Goal: Task Accomplishment & Management: Manage account settings

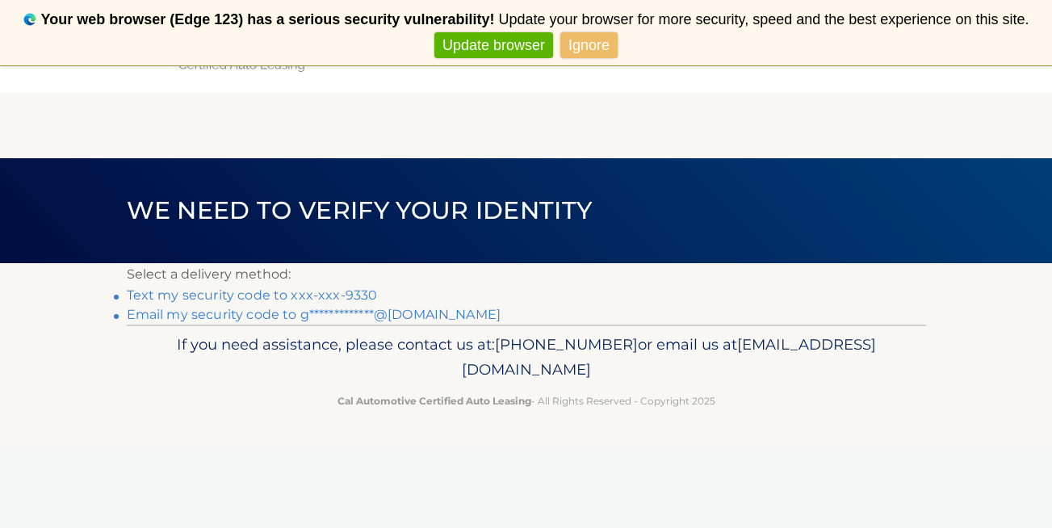
click at [342, 288] on link "Text my security code to xxx-xxx-9330" at bounding box center [252, 294] width 251 height 15
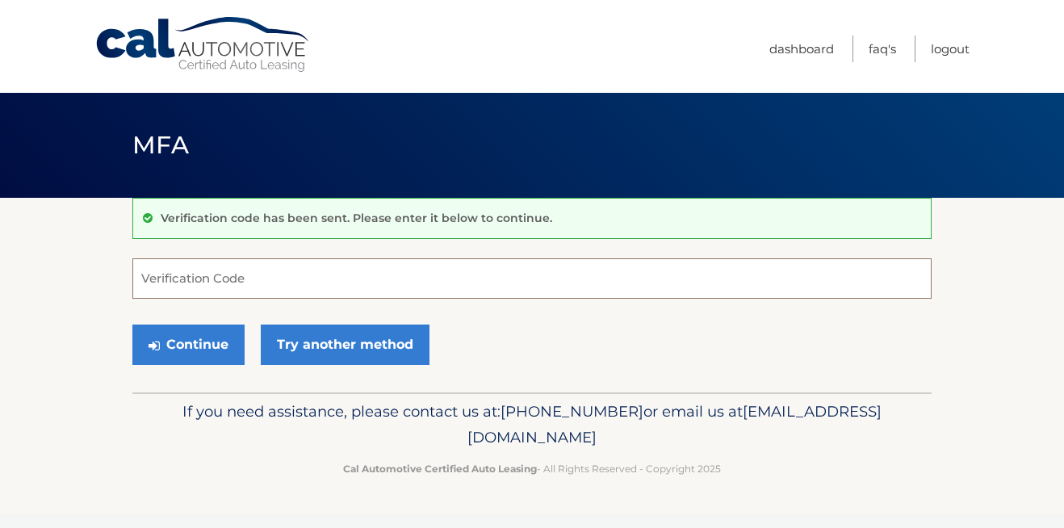
click at [164, 269] on input "Verification Code" at bounding box center [531, 278] width 799 height 40
type input "335803"
click at [132, 324] on button "Continue" at bounding box center [188, 344] width 112 height 40
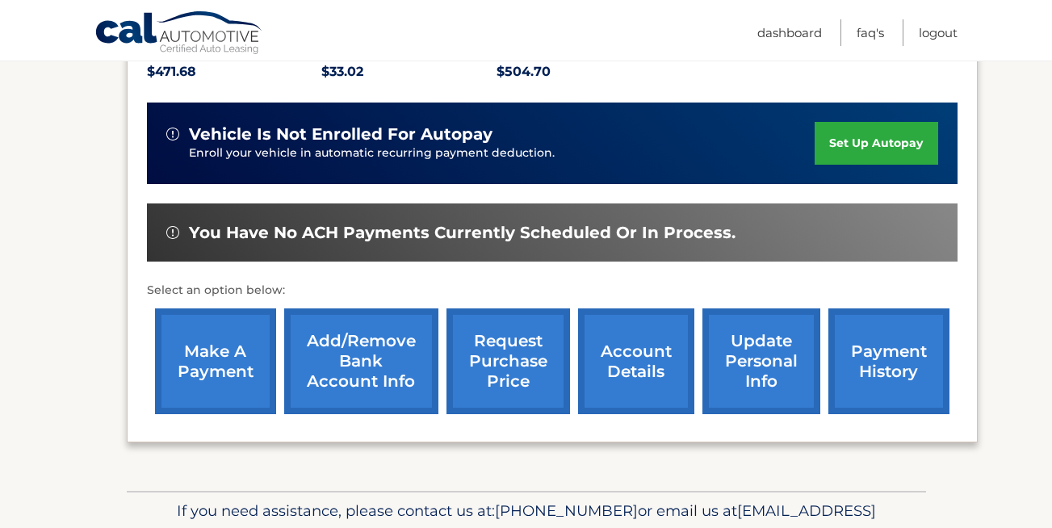
scroll to position [473, 0]
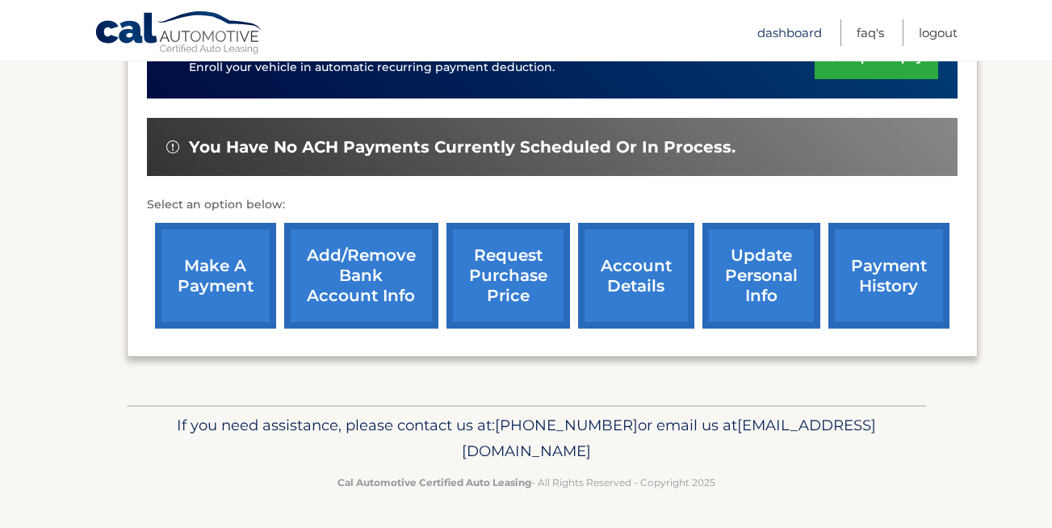
click at [800, 31] on link "Dashboard" at bounding box center [789, 32] width 65 height 27
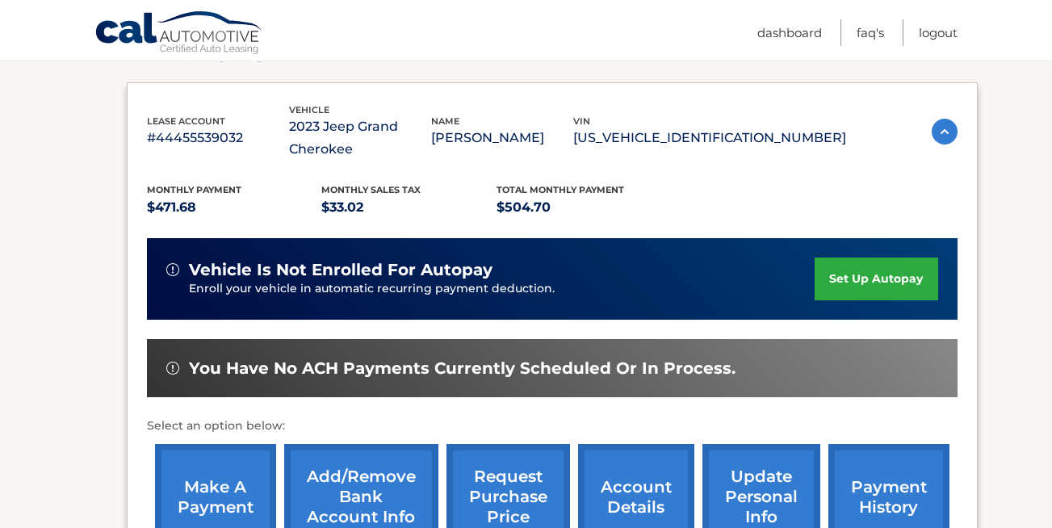
scroll to position [312, 0]
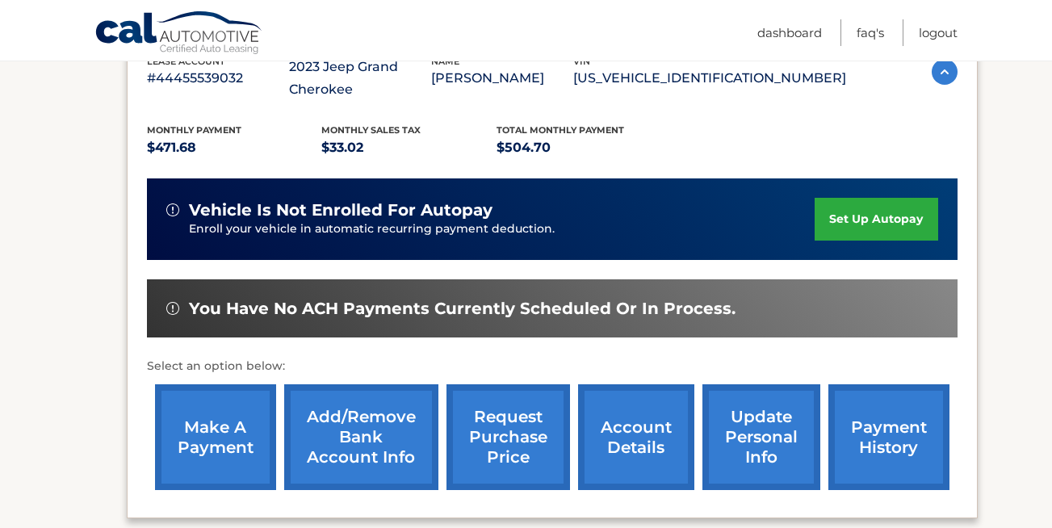
click at [531, 422] on link "request purchase price" at bounding box center [507, 437] width 123 height 106
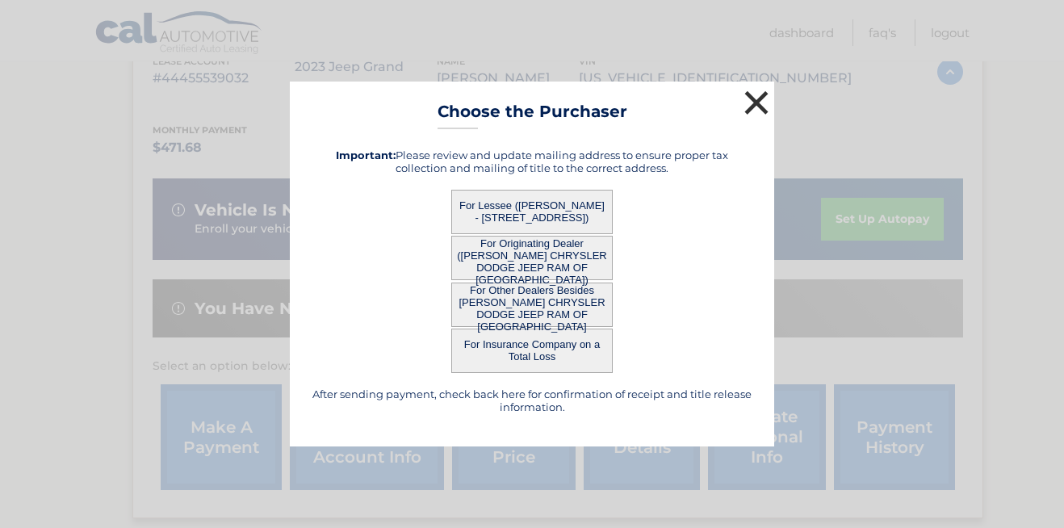
click at [752, 100] on button "×" at bounding box center [756, 102] width 32 height 32
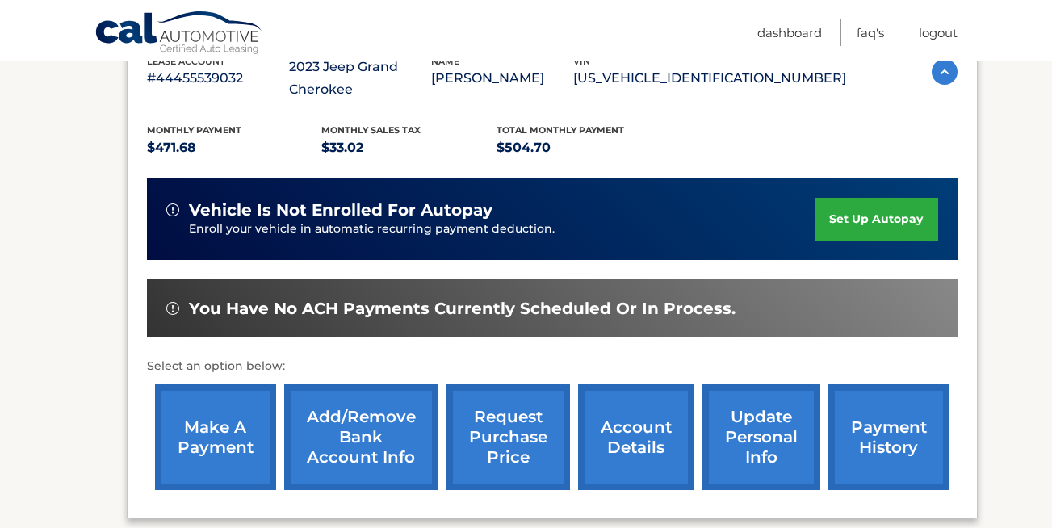
click at [488, 426] on link "request purchase price" at bounding box center [507, 437] width 123 height 106
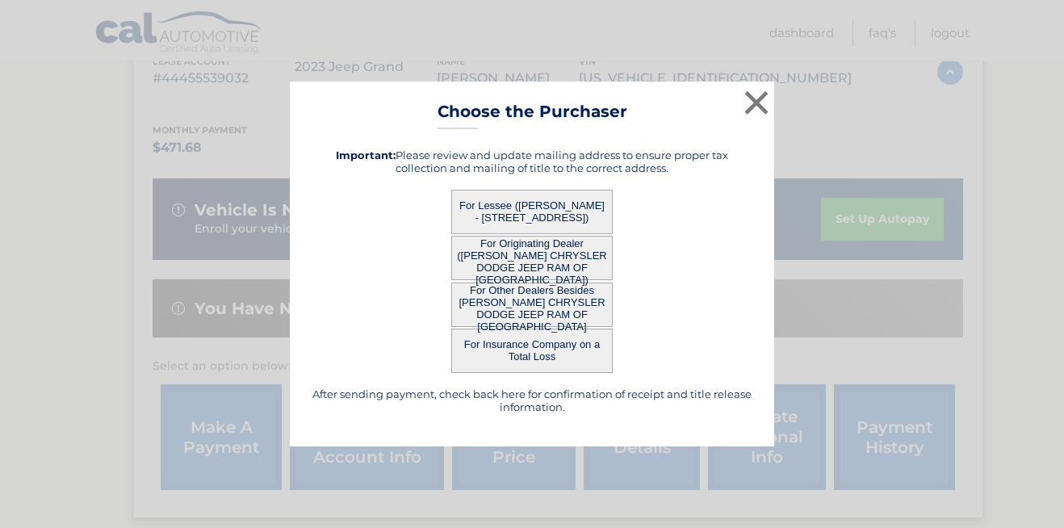
click at [518, 209] on button "For Lessee (MICHAEL SALEMINI - 51 STONEY DR, , PALM BEACH GARDENS, FL 33410)" at bounding box center [531, 212] width 161 height 44
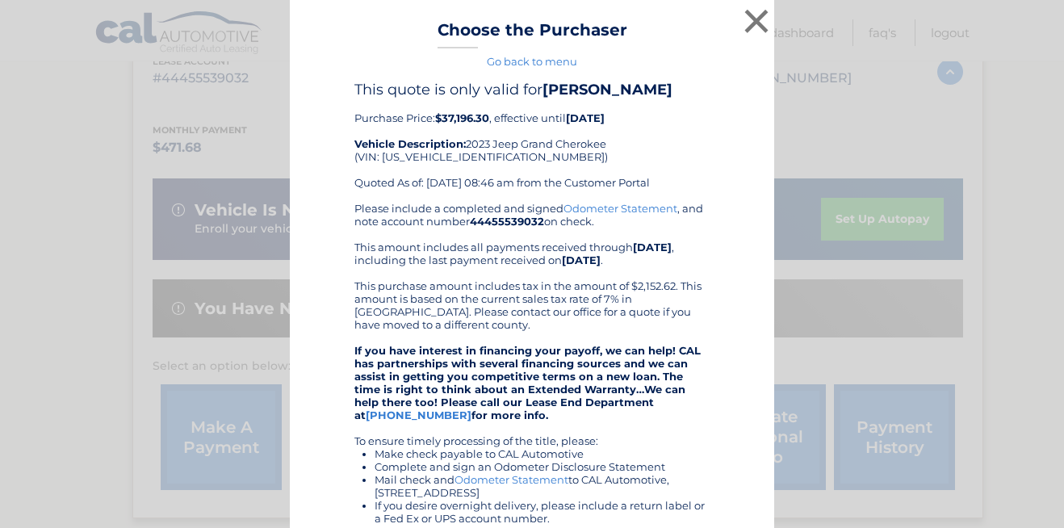
click at [518, 209] on div "× Choose the Purchaser Go back to menu After sending payment, check back here f…" at bounding box center [532, 397] width 484 height 795
click at [750, 17] on button "×" at bounding box center [756, 21] width 32 height 32
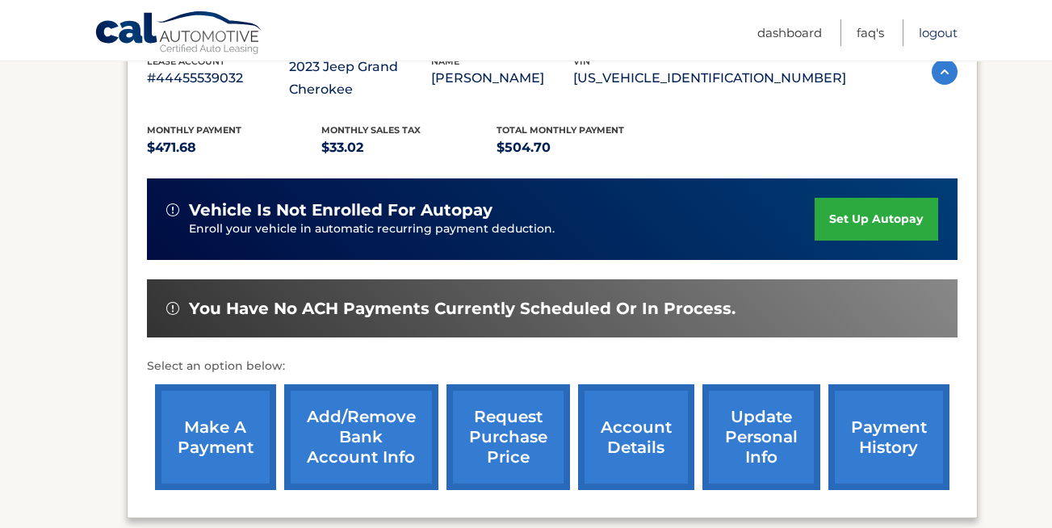
click at [944, 31] on link "Logout" at bounding box center [938, 32] width 39 height 27
